Goal: Transaction & Acquisition: Purchase product/service

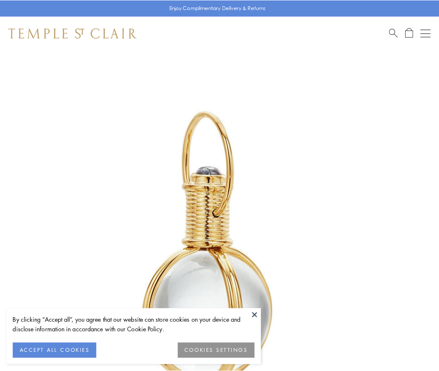
scroll to position [218, 0]
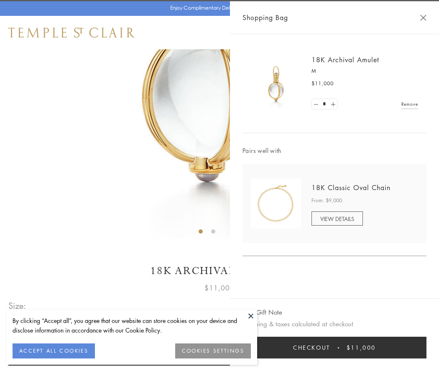
click at [334, 348] on button "Checkout $11,000" at bounding box center [334, 348] width 184 height 22
